Goal: Task Accomplishment & Management: Use online tool/utility

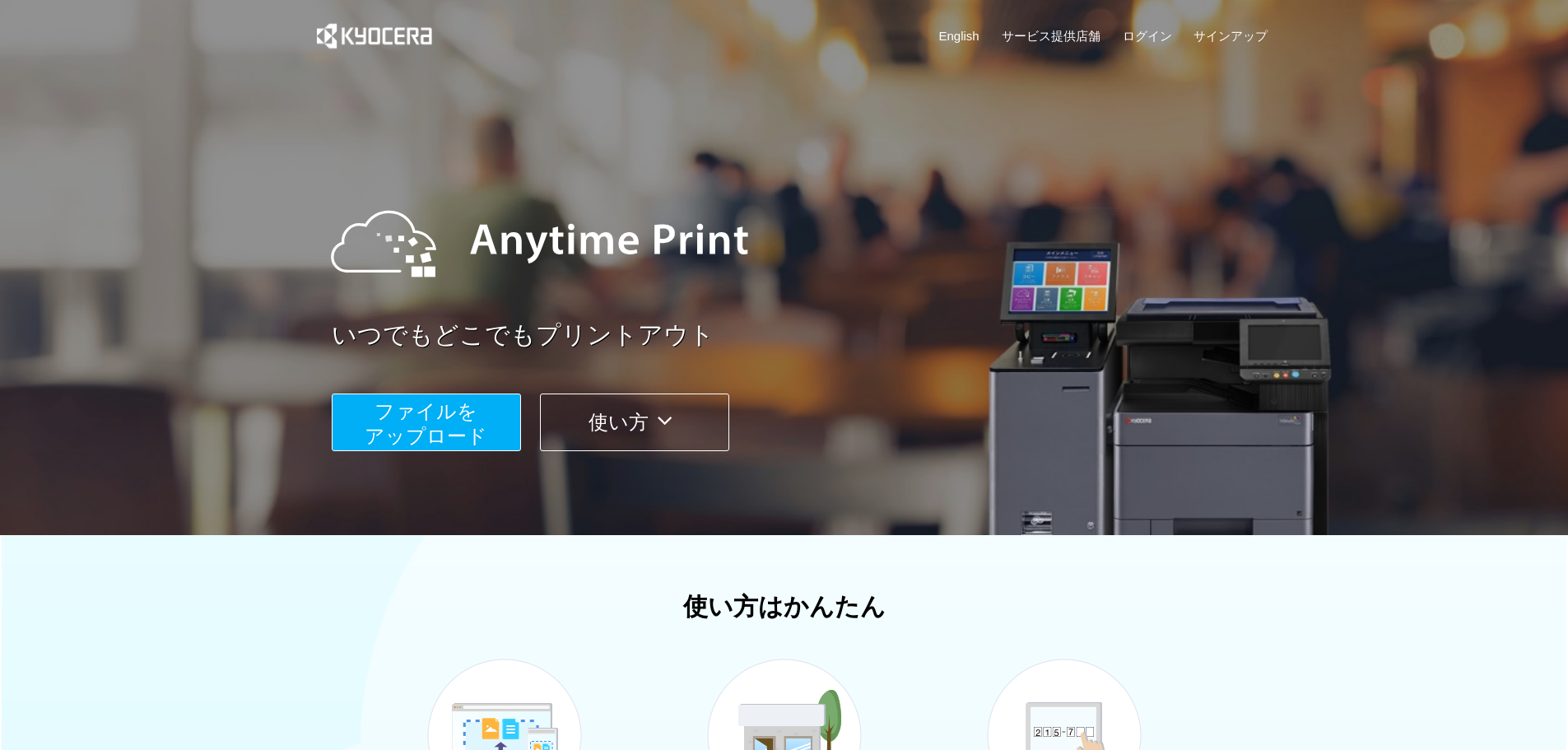
click at [478, 425] on span "ファイルを ​​アップロード" at bounding box center [426, 423] width 123 height 47
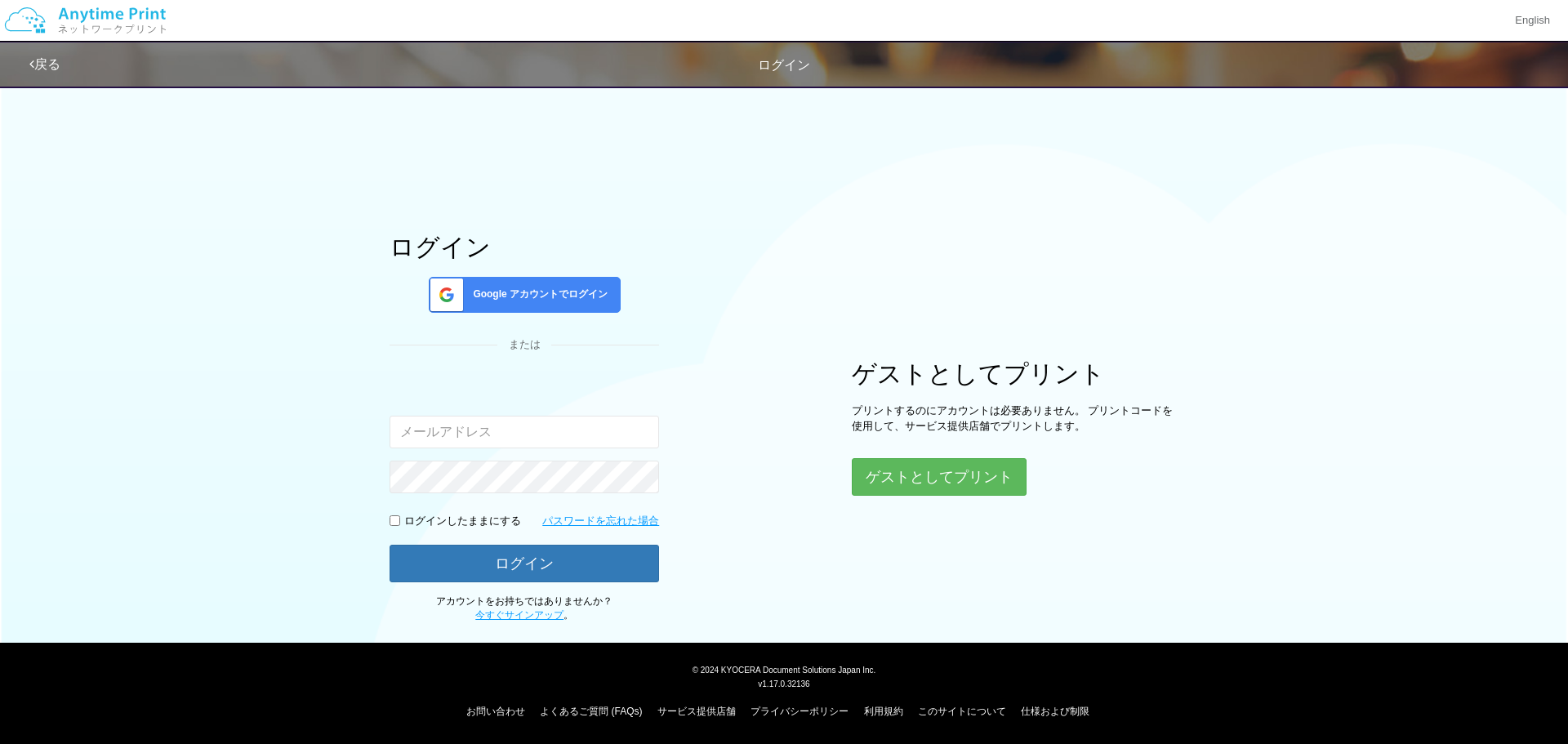
click at [535, 295] on span "Google アカウントでログイン" at bounding box center [537, 294] width 142 height 14
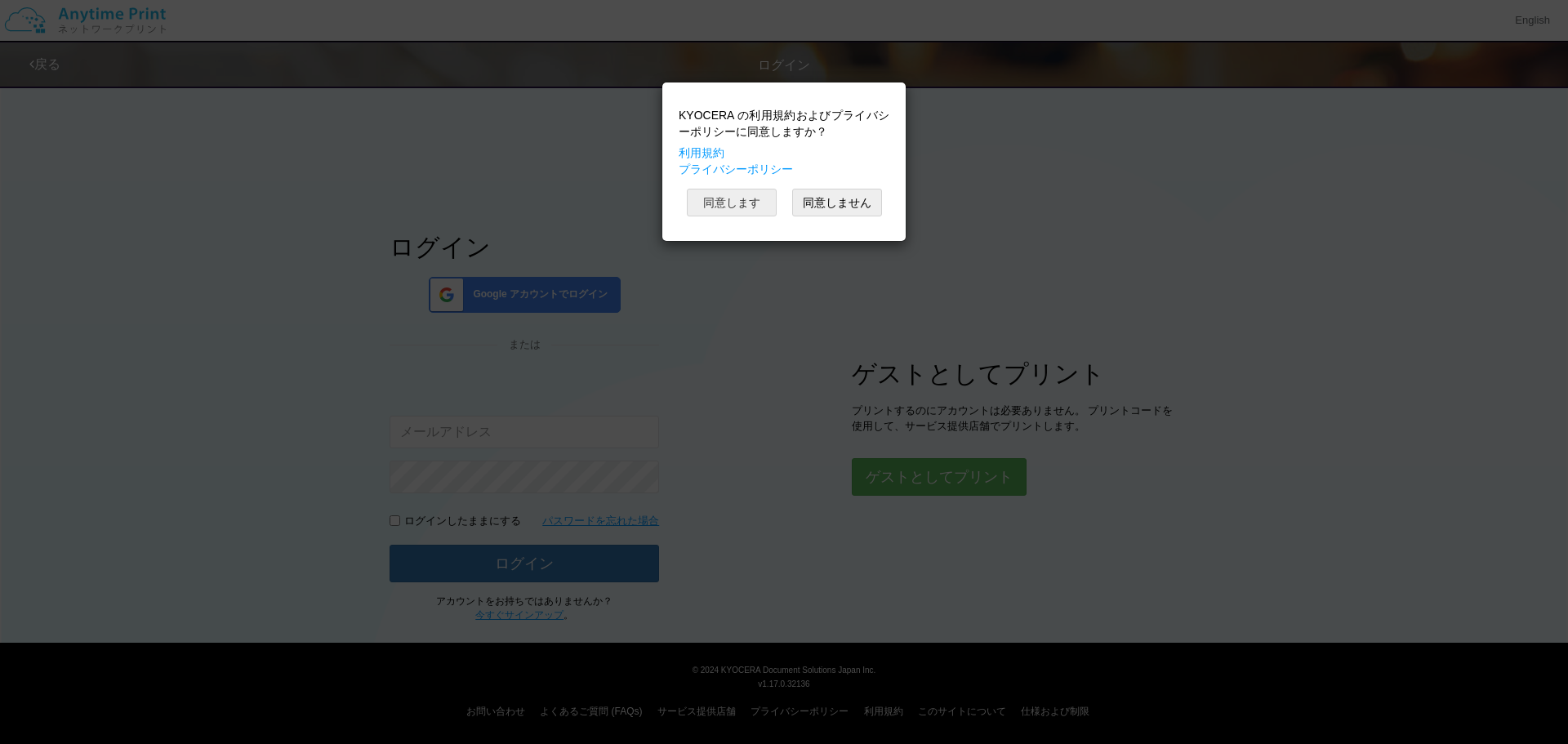
click at [760, 209] on button "同意します" at bounding box center [731, 203] width 90 height 28
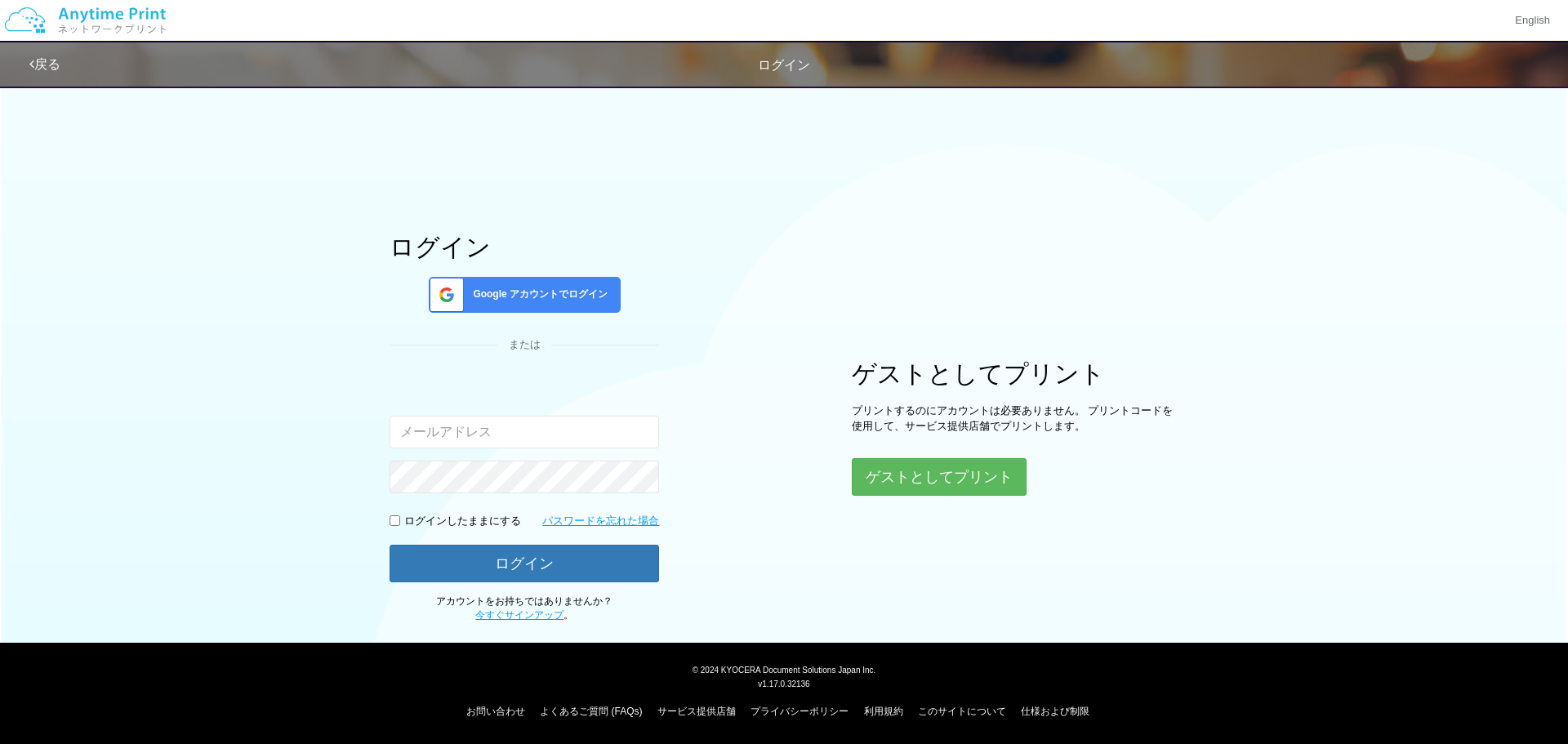
click at [527, 297] on span "Google アカウントでログイン" at bounding box center [537, 294] width 142 height 14
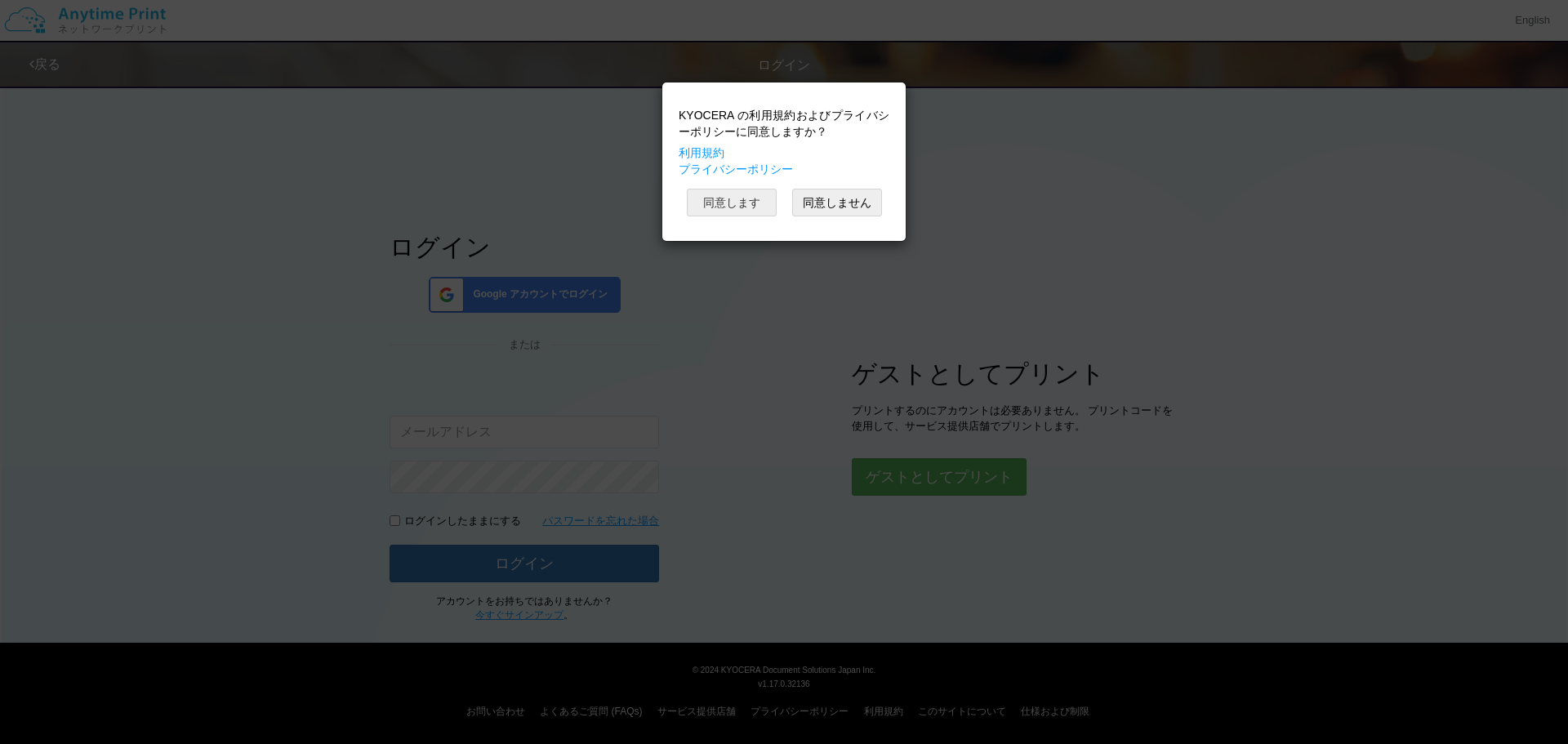
click at [758, 211] on button "同意します" at bounding box center [731, 203] width 90 height 28
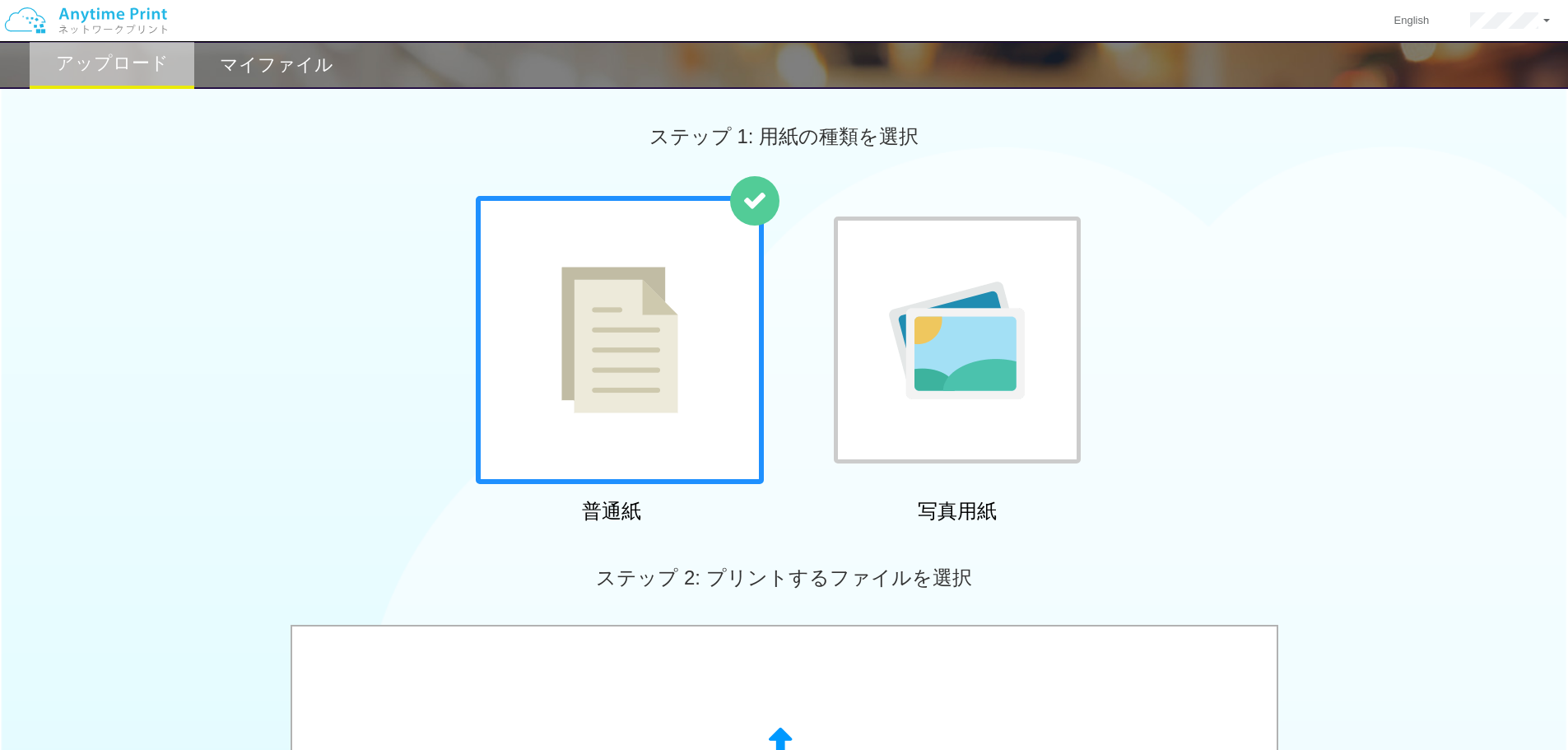
scroll to position [329, 0]
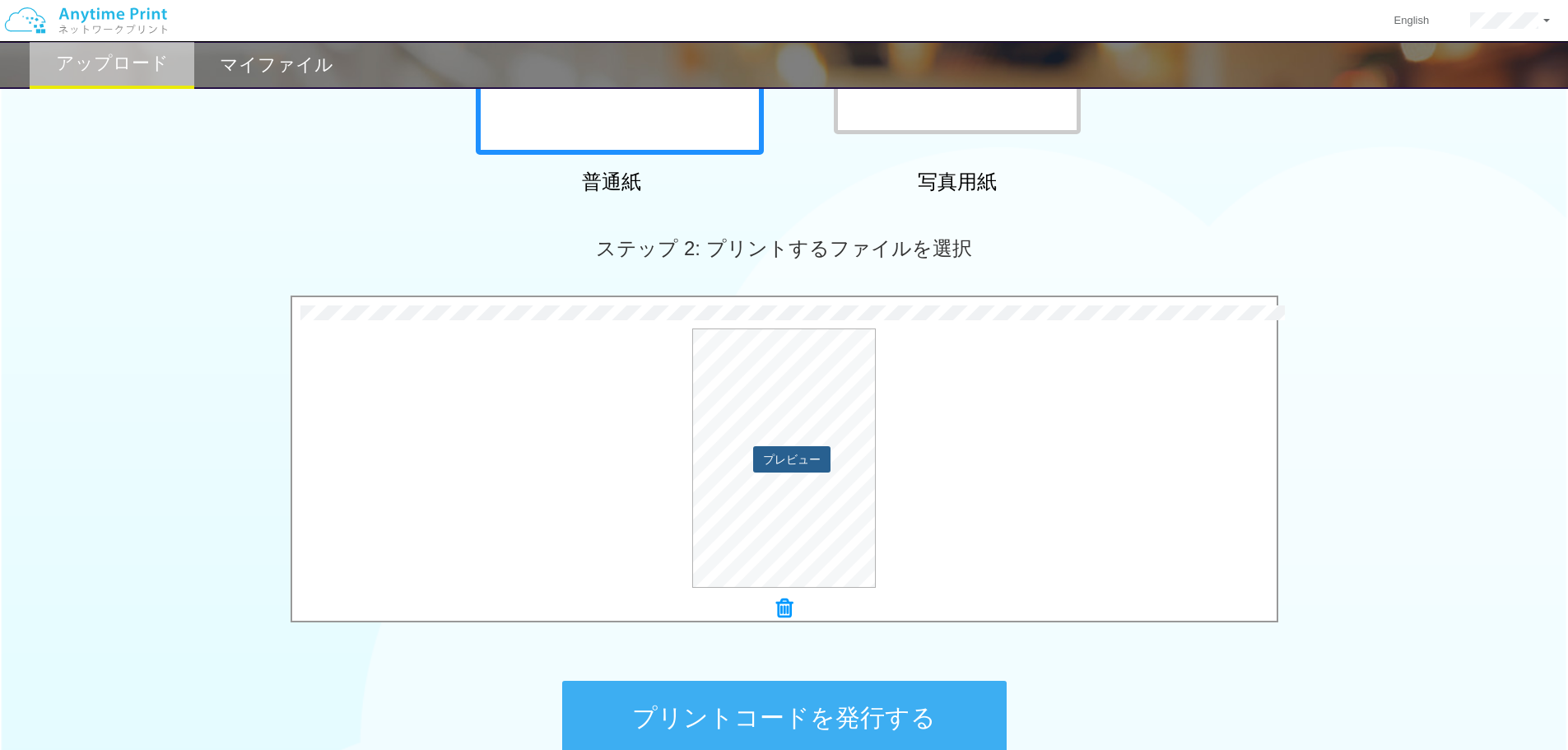
click at [802, 461] on button "プレビュー" at bounding box center [792, 459] width 78 height 26
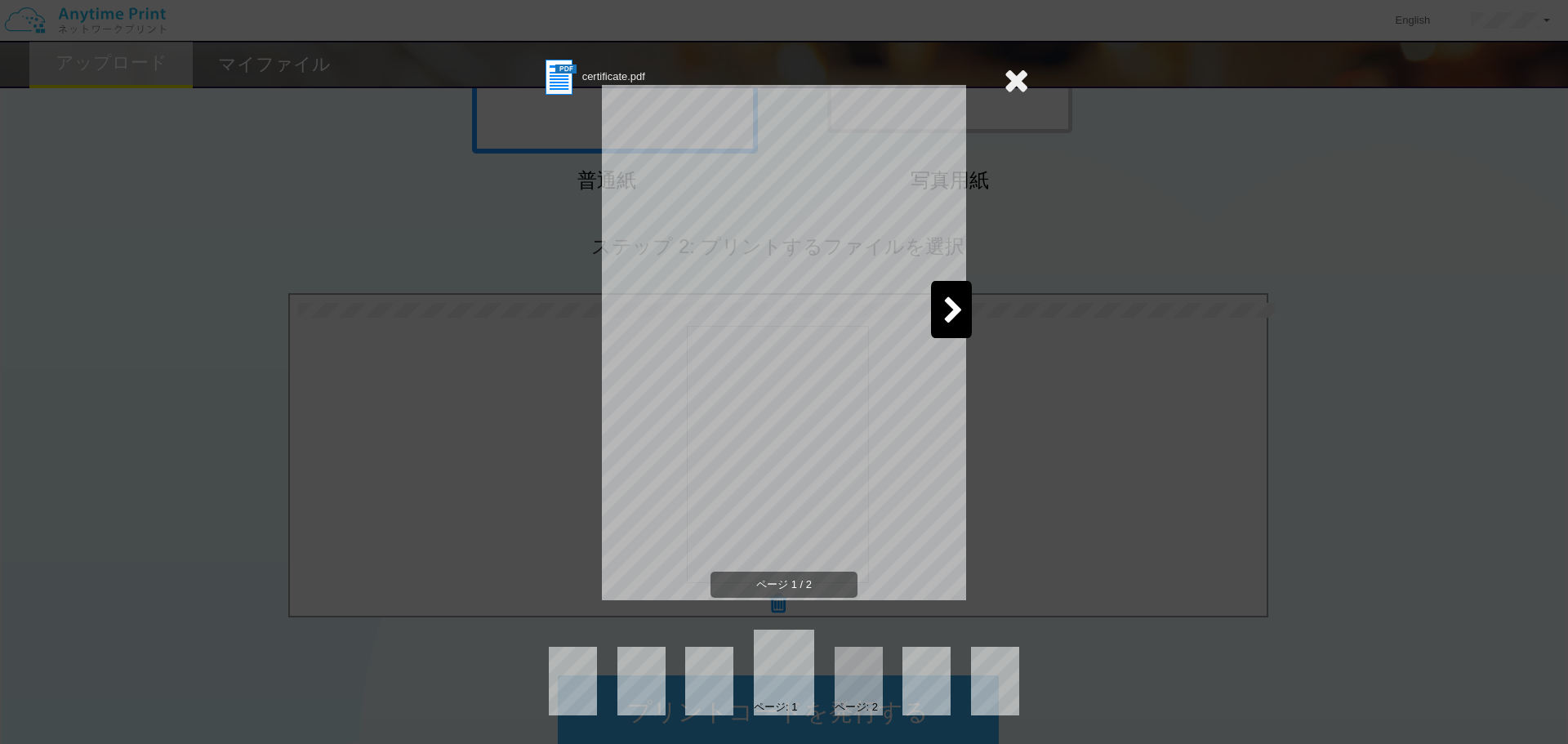
click at [954, 299] on icon at bounding box center [954, 312] width 20 height 29
click at [621, 312] on icon at bounding box center [614, 312] width 20 height 29
click at [1026, 75] on icon at bounding box center [1016, 80] width 25 height 33
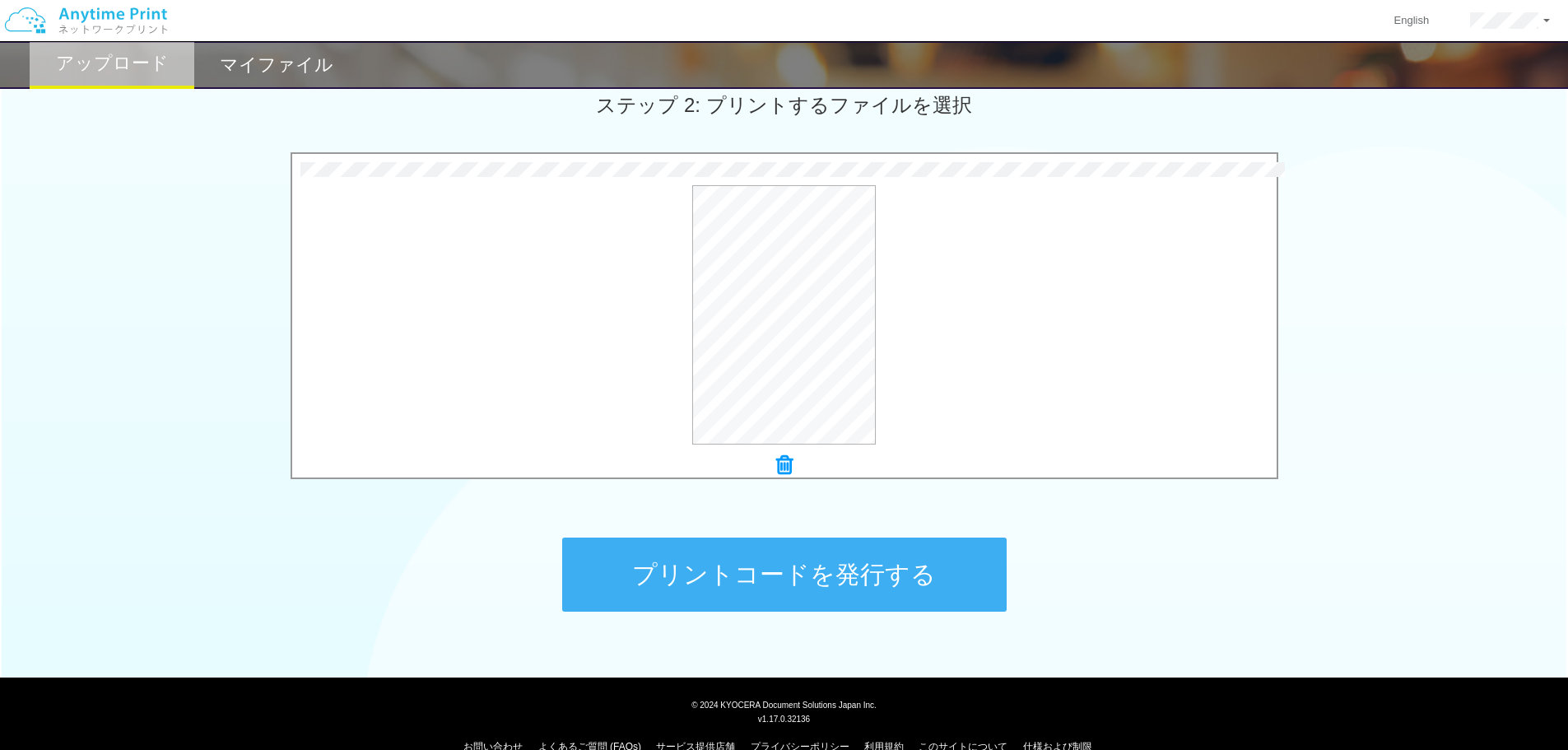
scroll to position [502, 0]
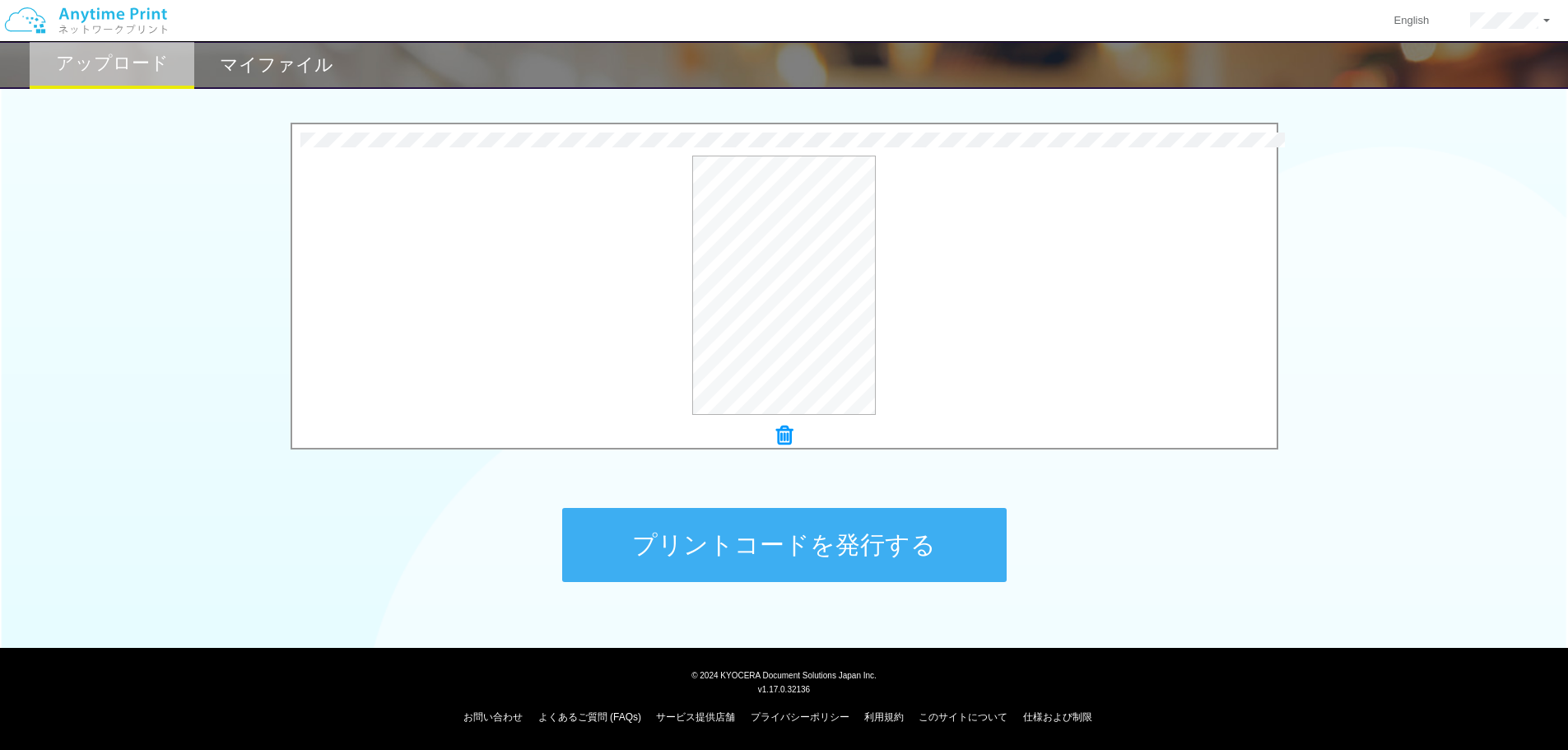
click at [865, 551] on button "プリントコードを発行する" at bounding box center [784, 544] width 444 height 74
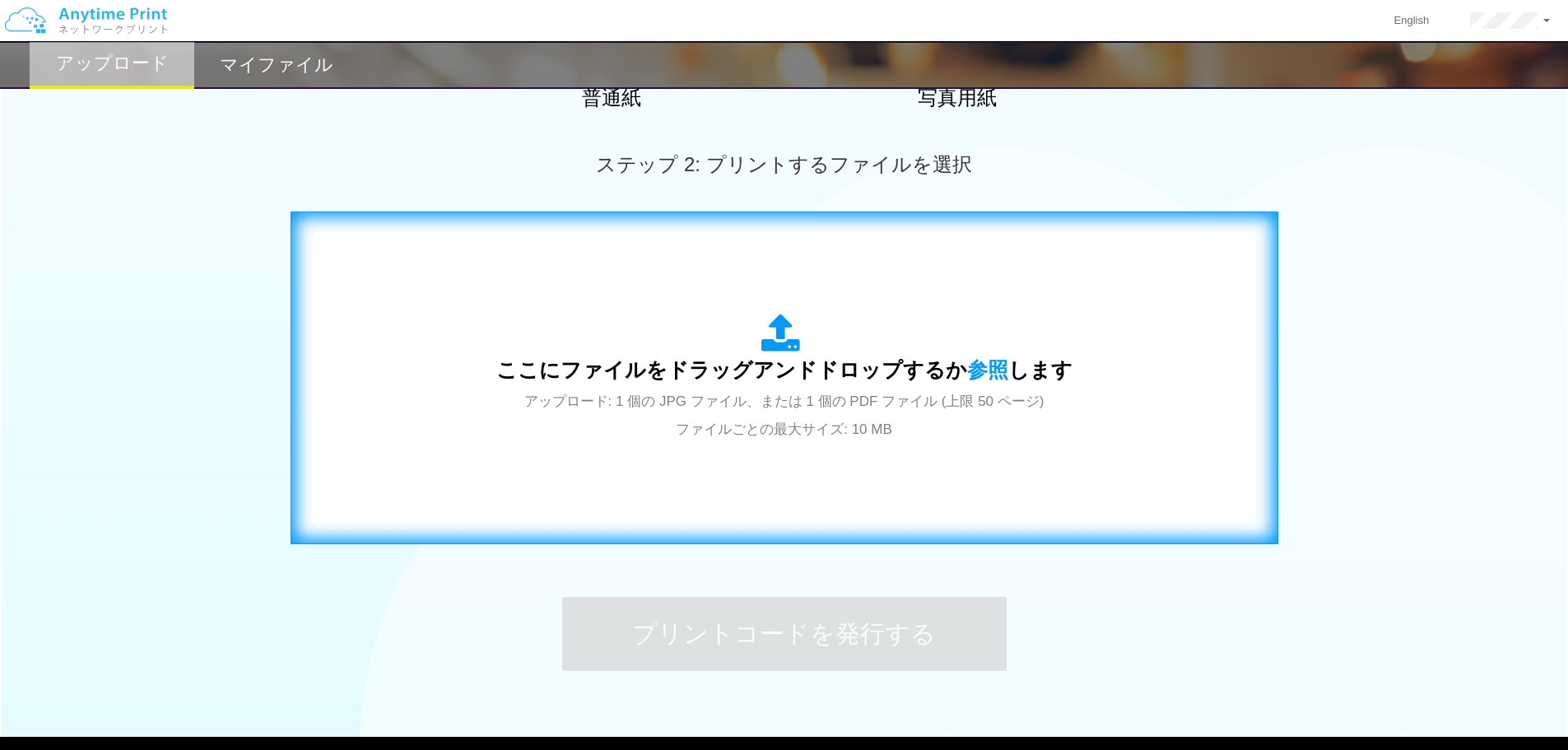
scroll to position [412, 0]
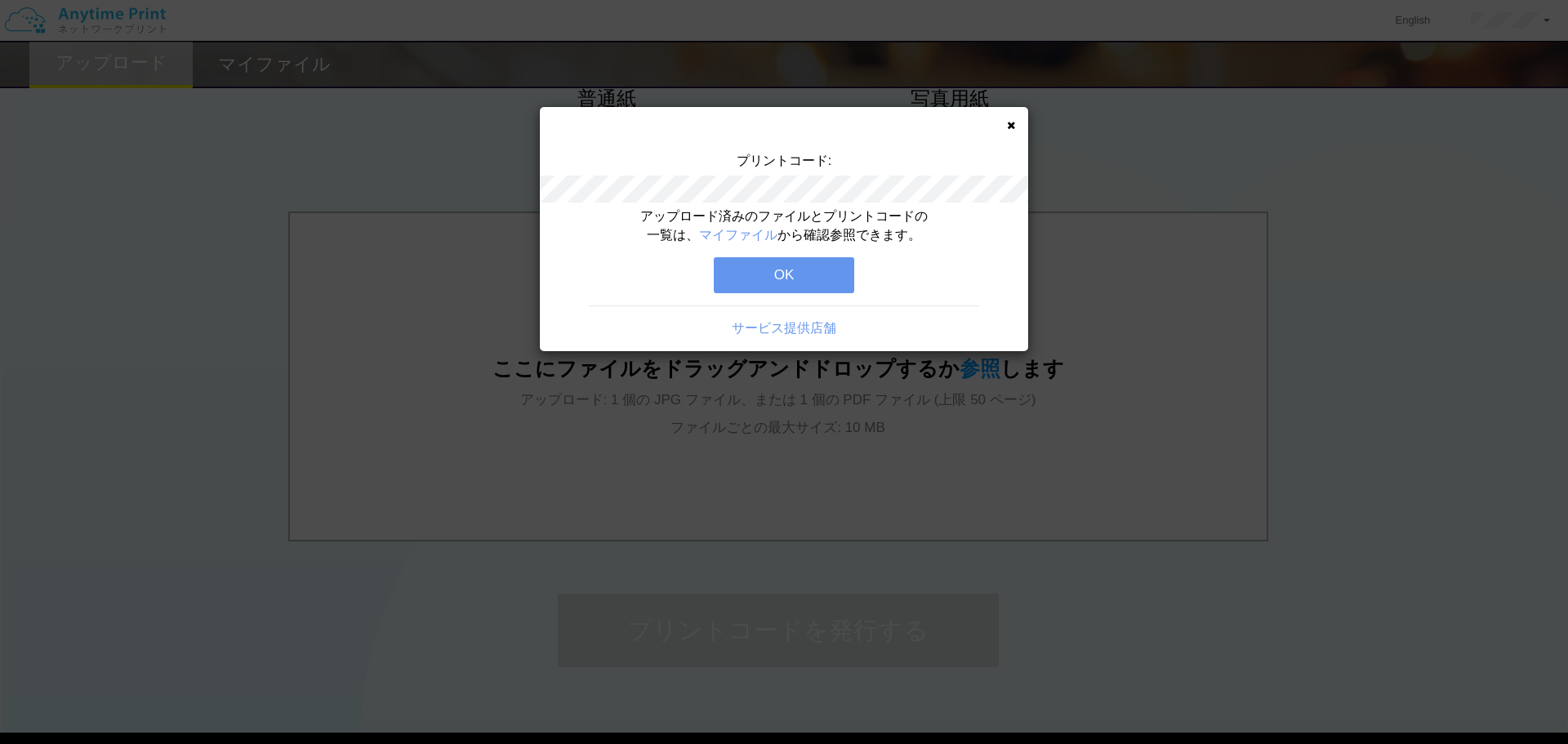
click at [1015, 124] on div "プリントコード: アップロード済みのファイルとプリントコードの一覧は、 マイファイル から確認参照できます。 OK サービス提供店舗" at bounding box center [784, 229] width 488 height 244
click at [1007, 124] on icon at bounding box center [1011, 125] width 8 height 11
